Goal: Understand process/instructions: Learn how to perform a task or action

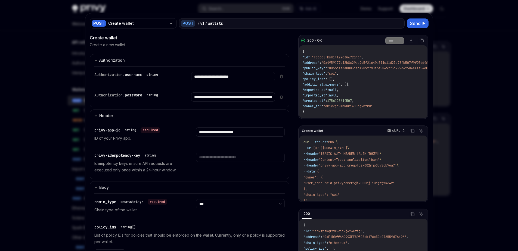
select select "***"
select select "*"
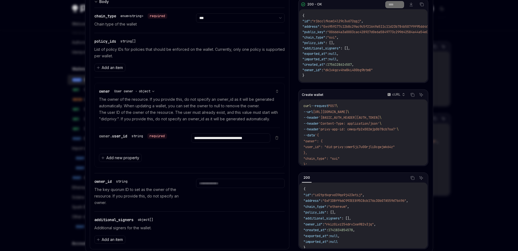
scroll to position [202, 0]
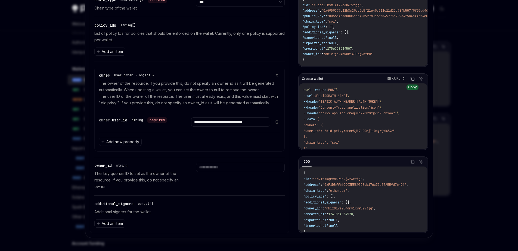
click at [411, 80] on icon "Copy the contents from the code block" at bounding box center [412, 78] width 3 height 2
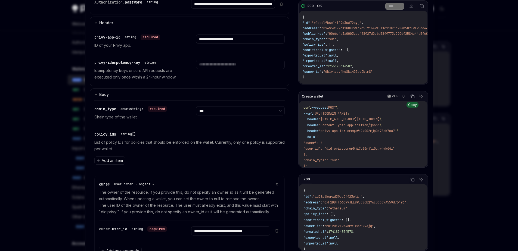
scroll to position [92, 0]
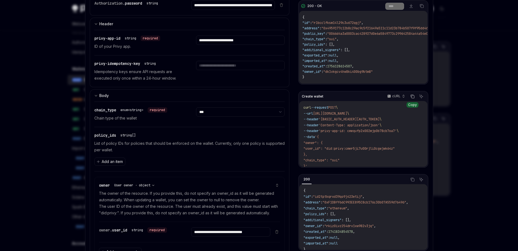
click at [373, 122] on span "'[BASIC_AUTH_HEADER][AUTH_TOKEN]" at bounding box center [349, 119] width 61 height 4
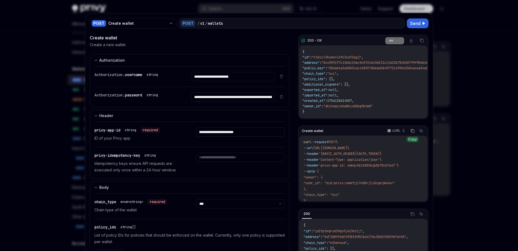
scroll to position [0, 260]
click at [385, 169] on code "curl --request POST \ --url [URL][DOMAIN_NAME] \ --header '[BASIC_AUTH_HEADER][…" at bounding box center [363, 172] width 119 height 65
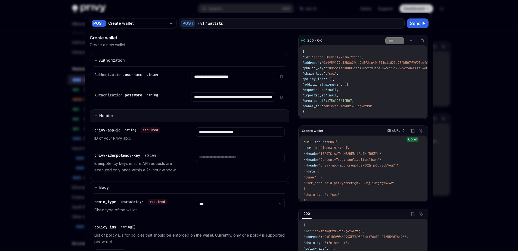
scroll to position [2, 0]
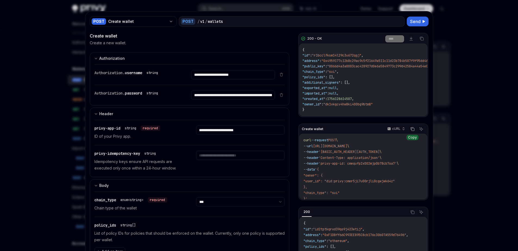
click at [367, 154] on span "'[BASIC_AUTH_HEADER][AUTH_TOKEN]" at bounding box center [349, 152] width 61 height 4
click at [374, 154] on span "'[BASIC_AUTH_HEADER][AUTH_TOKEN]" at bounding box center [349, 152] width 61 height 4
copy span "Y21lcXVmcDJ4MDAybWpwMGI3OGNiN29hNzpvQTFjR3k0VFluMlh2TFFOWk1IV3Q0ekR2SEZ1MzZCWkt…"
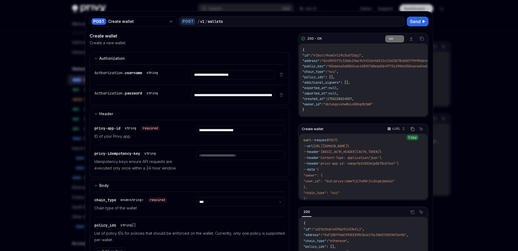
scroll to position [0, 0]
click at [363, 171] on code "curl --request POST \ --url [URL][DOMAIN_NAME] \ --header '[BASIC_AUTH_HEADER][…" at bounding box center [363, 170] width 119 height 65
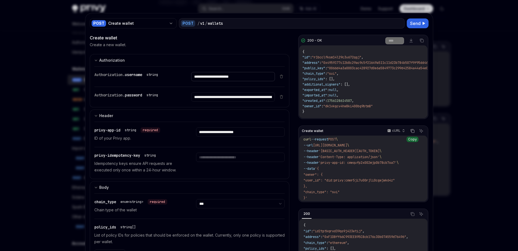
click at [240, 75] on input "**********" at bounding box center [233, 76] width 84 height 9
click at [367, 151] on span "'[BASIC_AUTH_HEADER][AUTH_TOKEN]" at bounding box center [349, 151] width 61 height 4
click at [377, 152] on span "'[BASIC_AUTH_HEADER][AUTH_TOKEN]" at bounding box center [349, 151] width 61 height 4
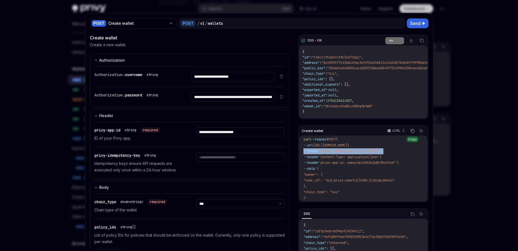
click at [377, 152] on span "'[BASIC_AUTH_HEADER][AUTH_TOKEN]" at bounding box center [349, 151] width 61 height 4
copy span "Y21lcXVmcDJ4MDAybWpwMGI3OGNiN29hNzpvQTFjR3k0VFluMlh2TFFOWk1IV3Q0ekR2SEZ1MzZCWkt…"
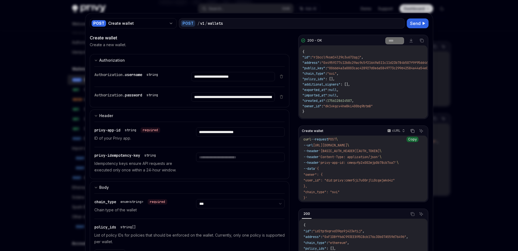
click at [392, 168] on code "curl --request POST \ --url [URL][DOMAIN_NAME] \ --header '[BASIC_AUTH_HEADER][…" at bounding box center [363, 169] width 119 height 65
